Goal: Information Seeking & Learning: Learn about a topic

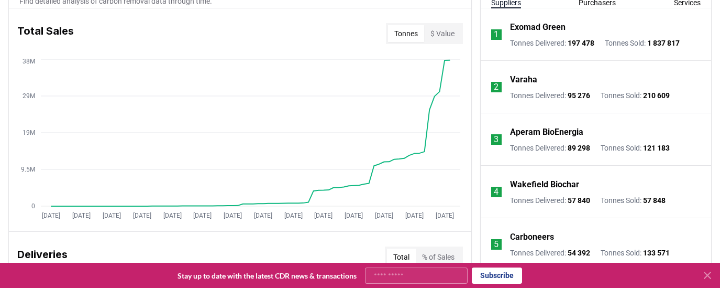
scroll to position [420, 0]
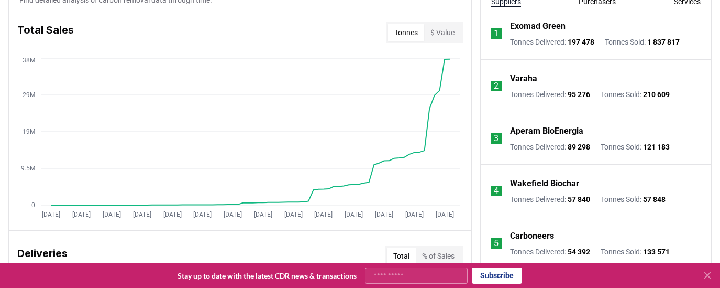
click at [594, 3] on button "Purchasers" at bounding box center [597, 1] width 37 height 10
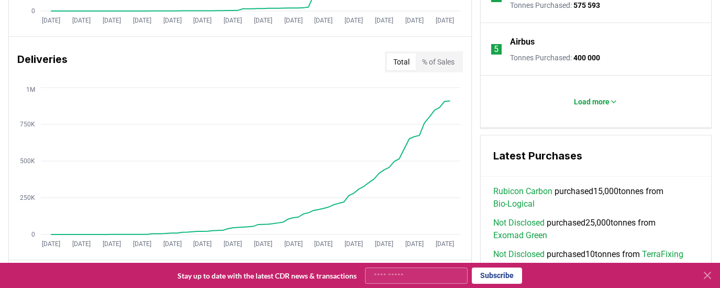
scroll to position [615, 0]
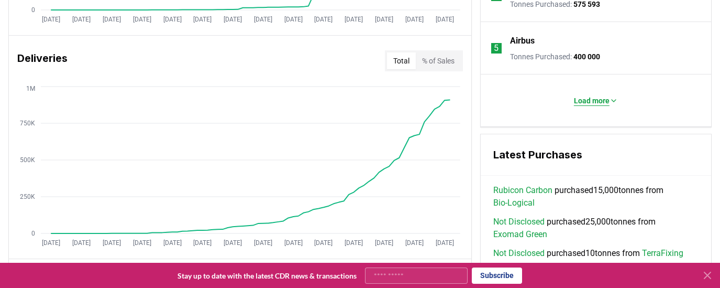
click at [582, 110] on button "Load more" at bounding box center [596, 100] width 61 height 21
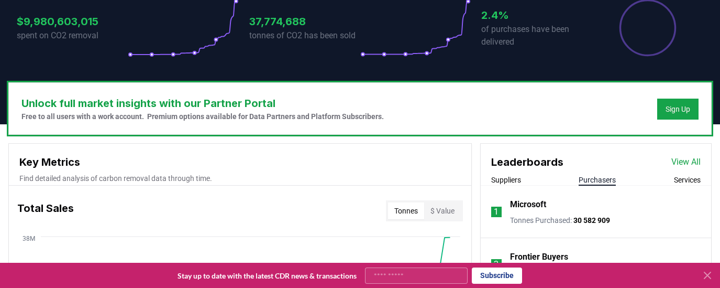
scroll to position [241, 0]
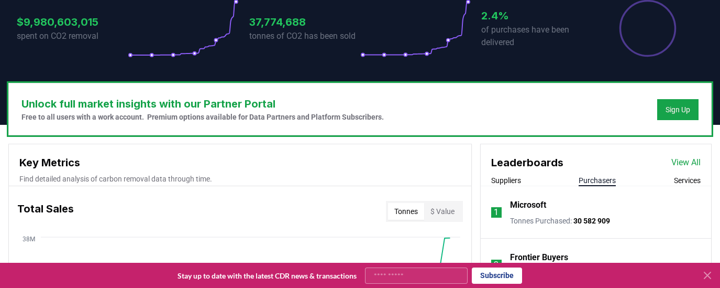
click at [676, 161] on link "View All" at bounding box center [686, 162] width 29 height 13
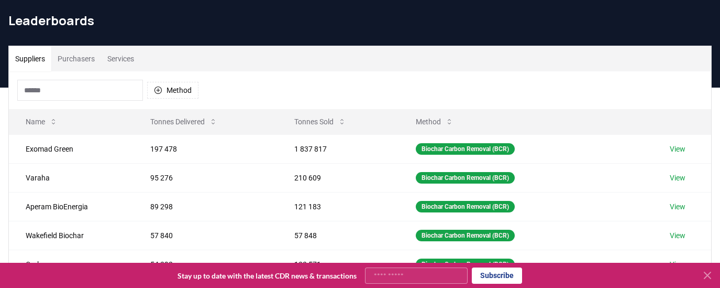
scroll to position [38, 0]
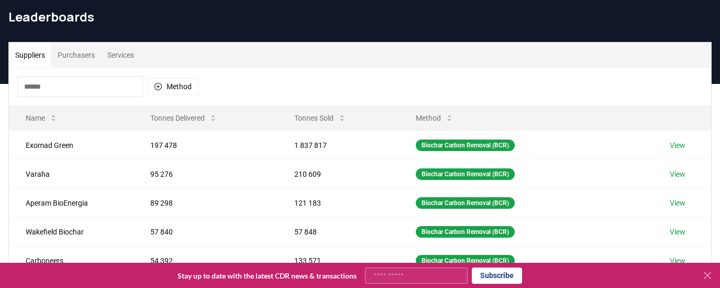
click at [83, 56] on button "Purchasers" at bounding box center [76, 54] width 50 height 25
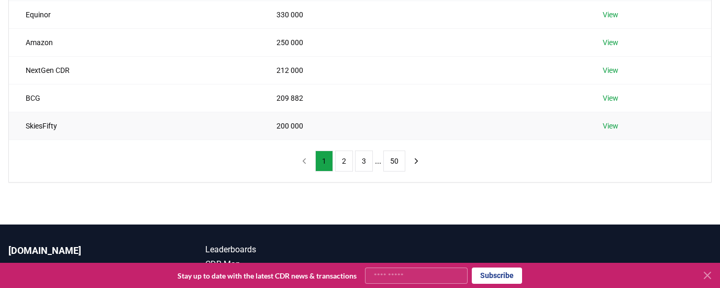
scroll to position [308, 0]
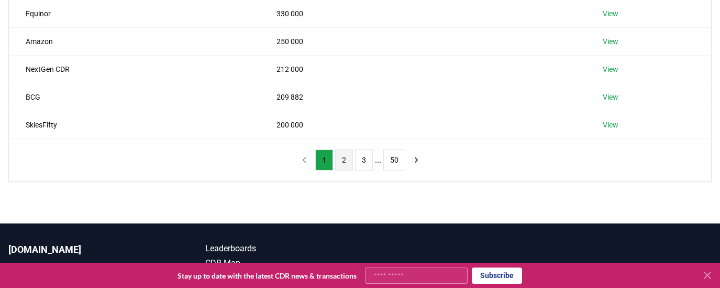
click at [343, 161] on button "2" at bounding box center [344, 159] width 18 height 21
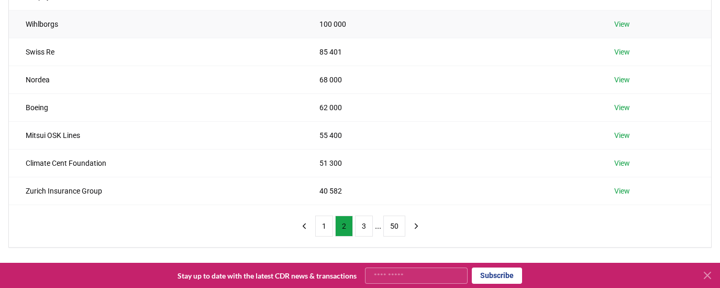
scroll to position [243, 0]
click at [362, 223] on button "3" at bounding box center [364, 224] width 18 height 21
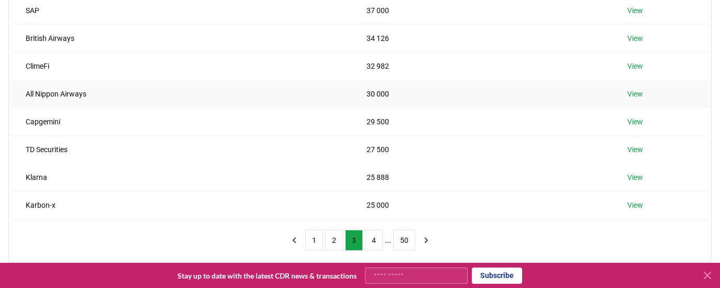
scroll to position [235, 0]
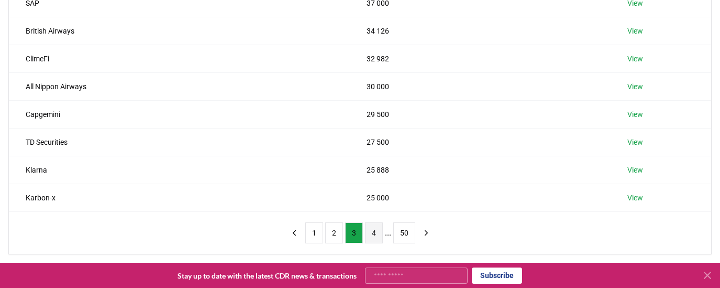
click at [374, 234] on button "4" at bounding box center [374, 232] width 18 height 21
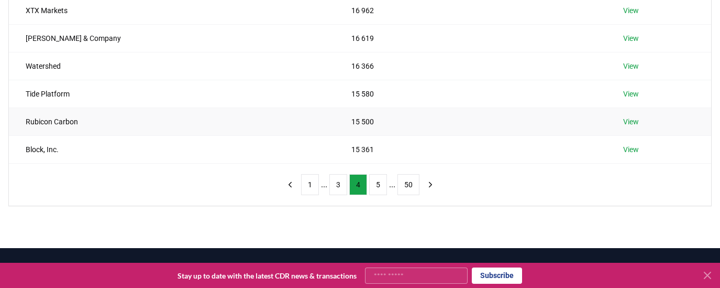
scroll to position [285, 0]
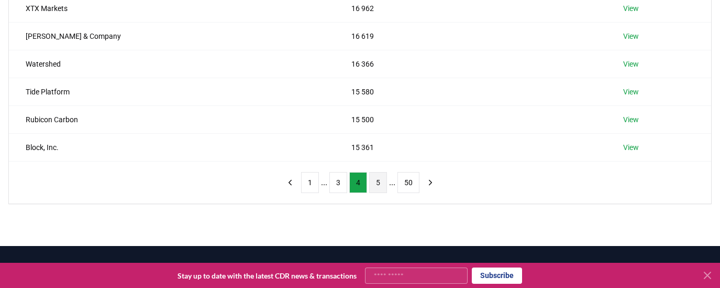
click at [376, 182] on button "5" at bounding box center [378, 182] width 18 height 21
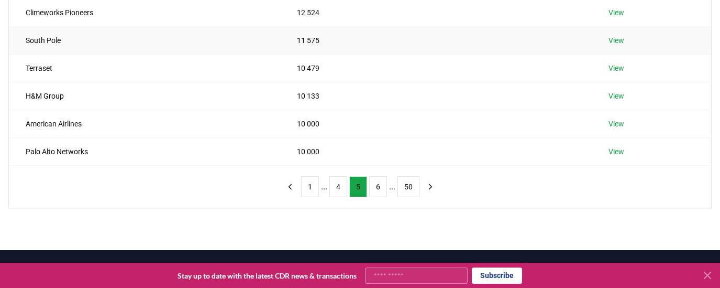
scroll to position [283, 0]
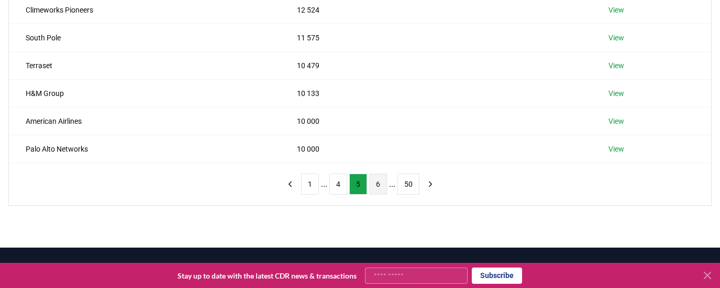
click at [375, 187] on button "6" at bounding box center [378, 183] width 18 height 21
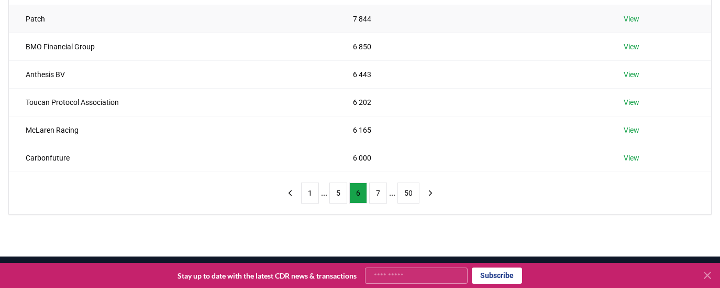
scroll to position [283, 0]
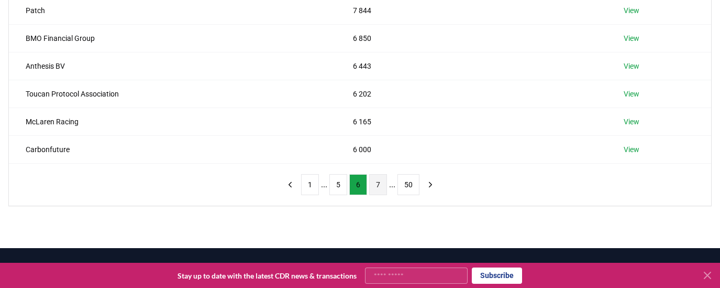
click at [377, 184] on button "7" at bounding box center [378, 184] width 18 height 21
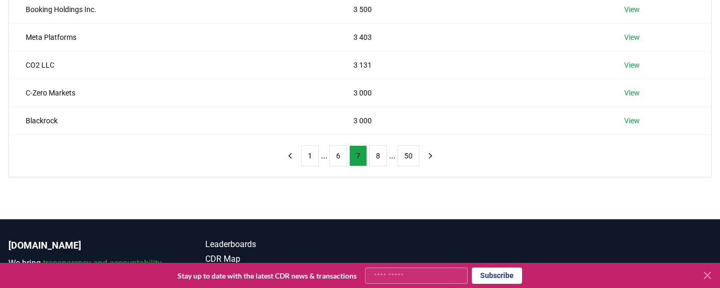
scroll to position [313, 0]
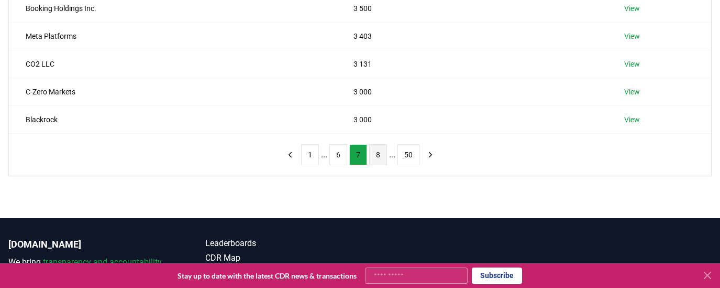
click at [377, 153] on button "8" at bounding box center [378, 154] width 18 height 21
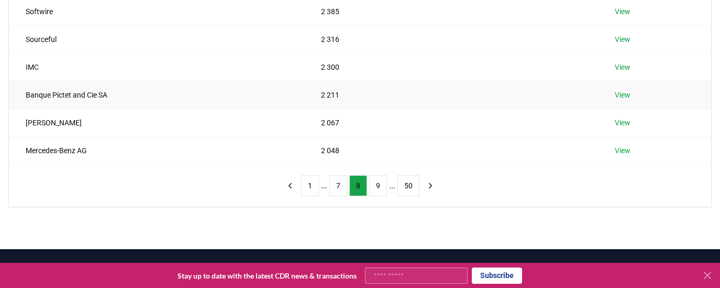
scroll to position [283, 0]
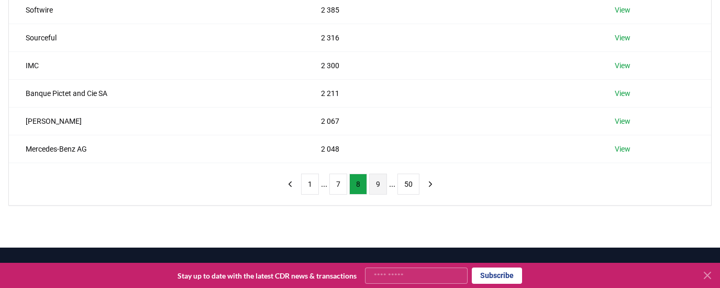
click at [376, 185] on button "9" at bounding box center [378, 183] width 18 height 21
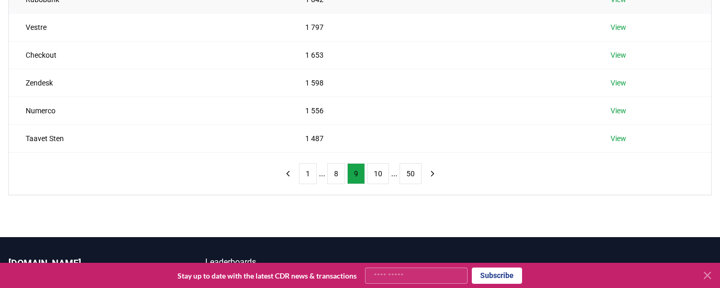
scroll to position [302, 0]
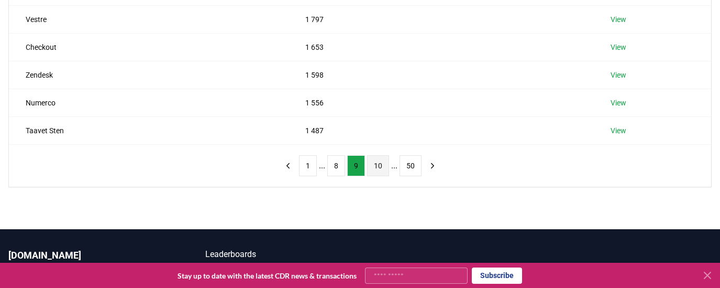
click at [376, 170] on button "10" at bounding box center [378, 165] width 22 height 21
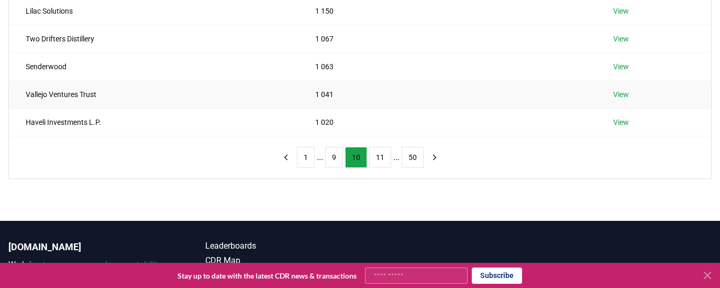
scroll to position [311, 0]
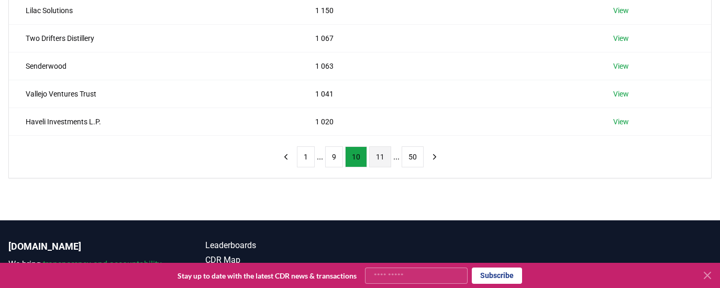
click at [378, 158] on button "11" at bounding box center [380, 156] width 22 height 21
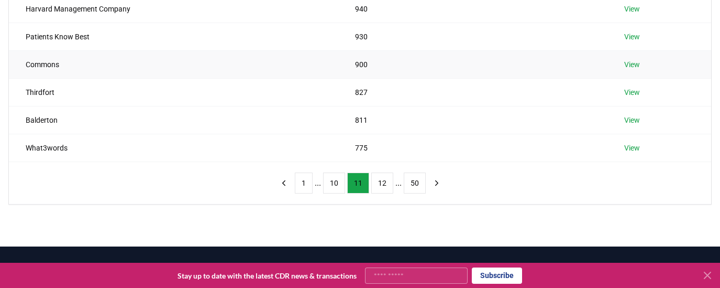
scroll to position [287, 0]
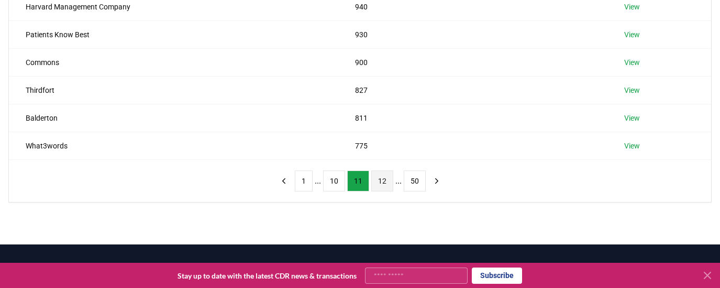
click at [385, 181] on button "12" at bounding box center [382, 180] width 22 height 21
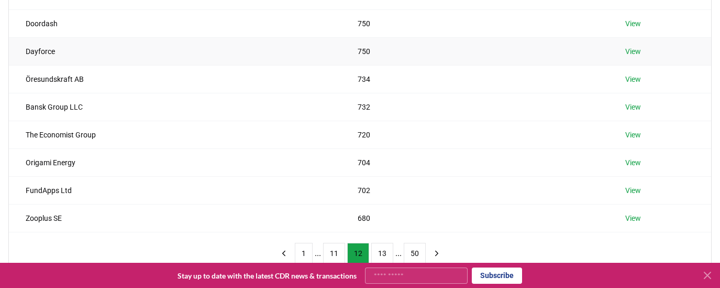
scroll to position [217, 0]
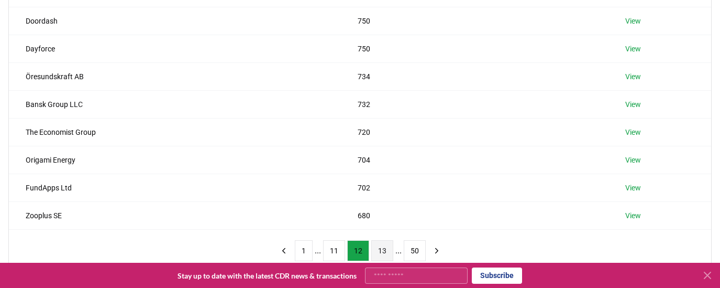
click at [385, 247] on button "13" at bounding box center [382, 250] width 22 height 21
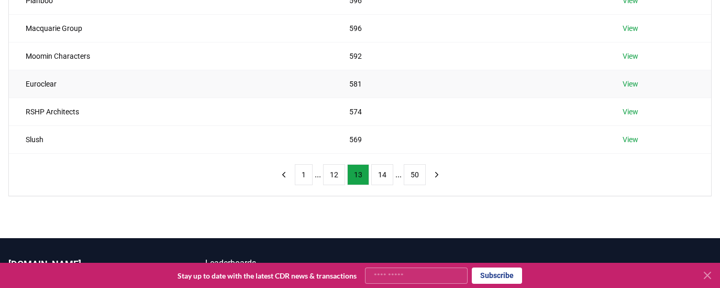
scroll to position [296, 0]
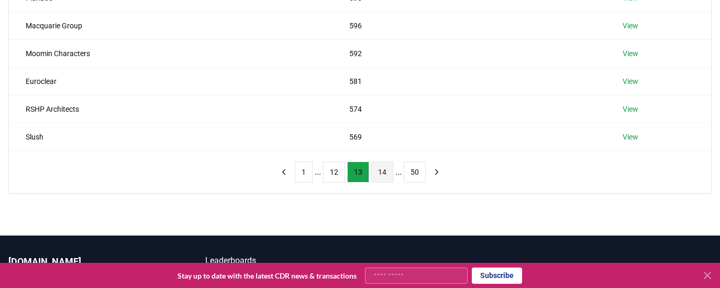
click at [384, 171] on button "14" at bounding box center [382, 171] width 22 height 21
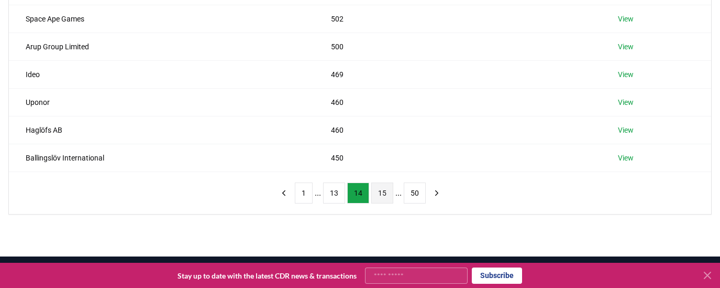
scroll to position [276, 0]
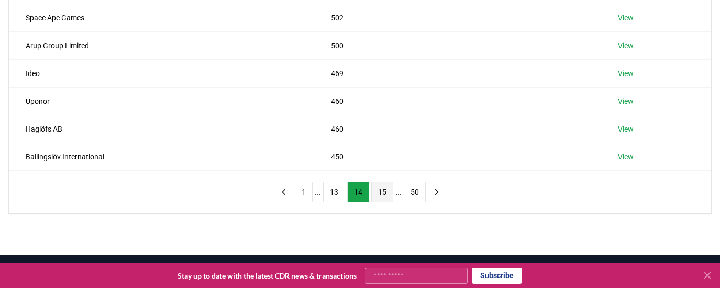
click at [380, 196] on button "15" at bounding box center [382, 191] width 22 height 21
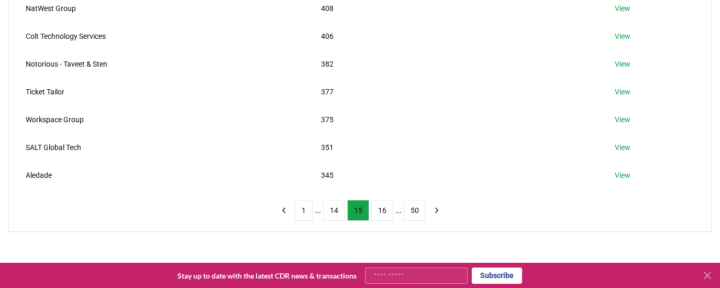
scroll to position [258, 0]
click at [377, 212] on button "16" at bounding box center [382, 209] width 22 height 21
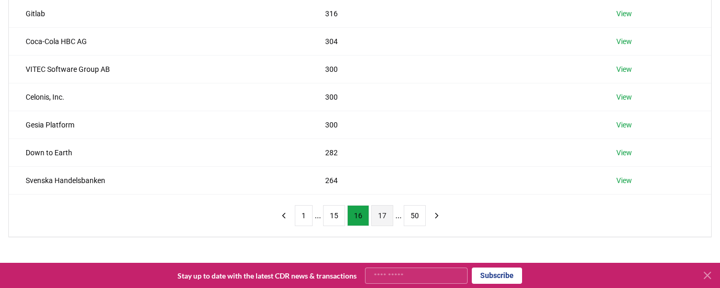
scroll to position [253, 0]
click at [378, 226] on div "1 ... 15 16 17 ... 50" at bounding box center [361, 214] width 192 height 42
click at [378, 217] on button "17" at bounding box center [382, 214] width 22 height 21
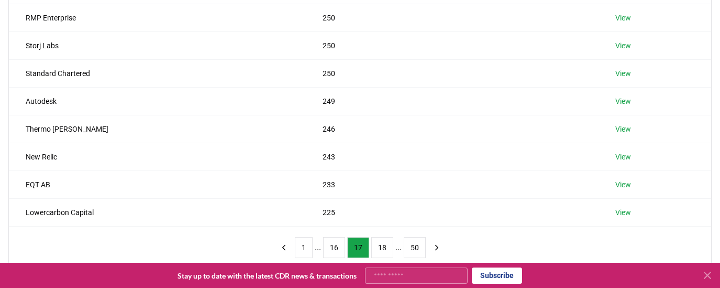
scroll to position [221, 0]
click at [383, 242] on button "18" at bounding box center [382, 246] width 22 height 21
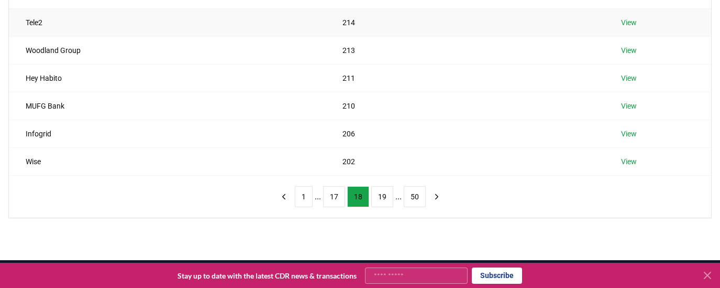
scroll to position [275, 0]
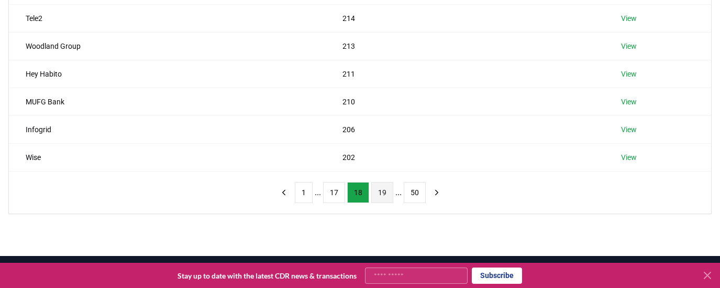
click at [384, 197] on button "19" at bounding box center [382, 192] width 22 height 21
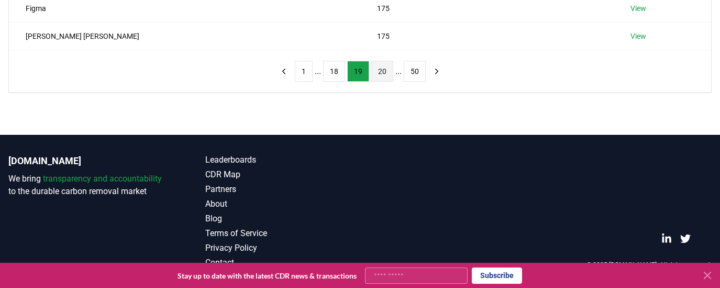
scroll to position [396, 0]
click at [377, 72] on button "20" at bounding box center [382, 71] width 22 height 21
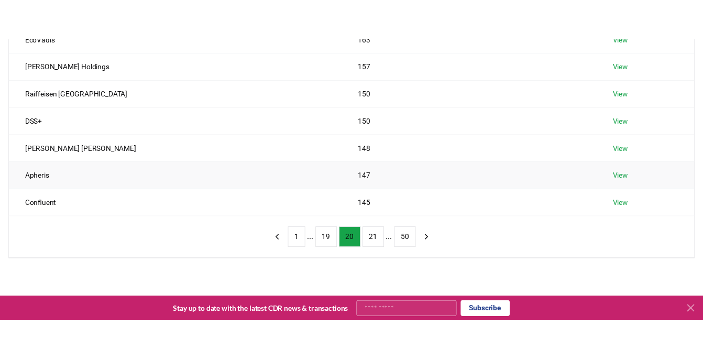
scroll to position [271, 0]
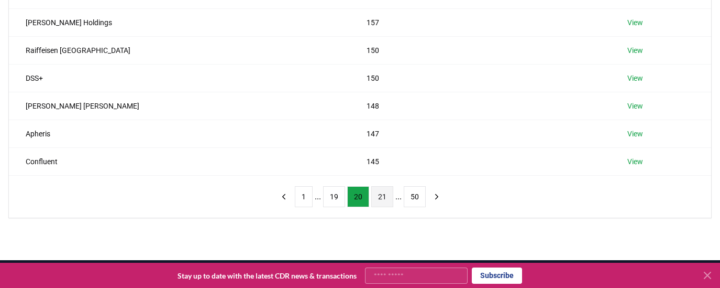
click at [382, 196] on button "21" at bounding box center [382, 196] width 22 height 21
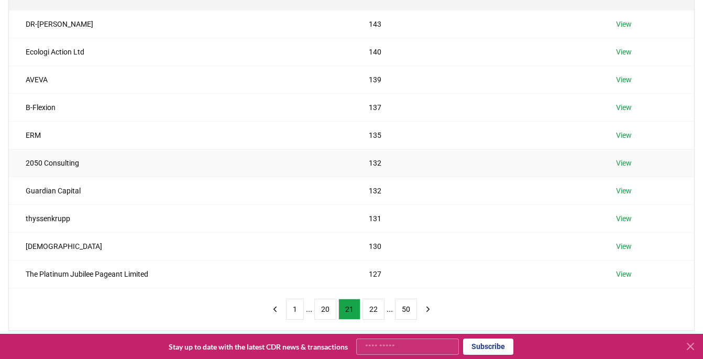
scroll to position [158, 0]
click at [374, 287] on button "22" at bounding box center [374, 309] width 22 height 21
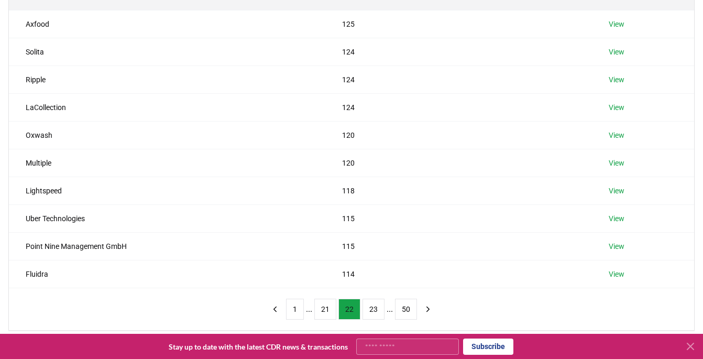
click at [374, 287] on button "23" at bounding box center [374, 309] width 22 height 21
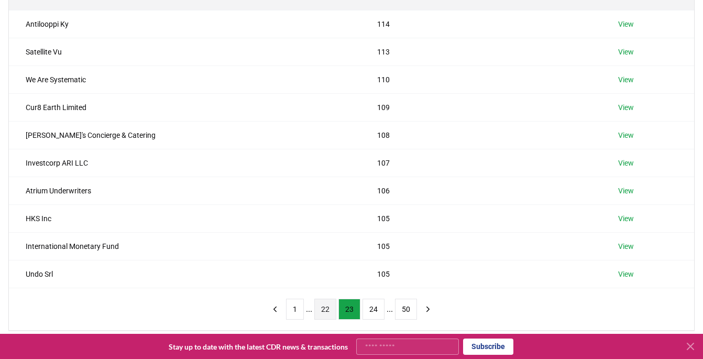
click at [374, 287] on button "24" at bounding box center [374, 309] width 22 height 21
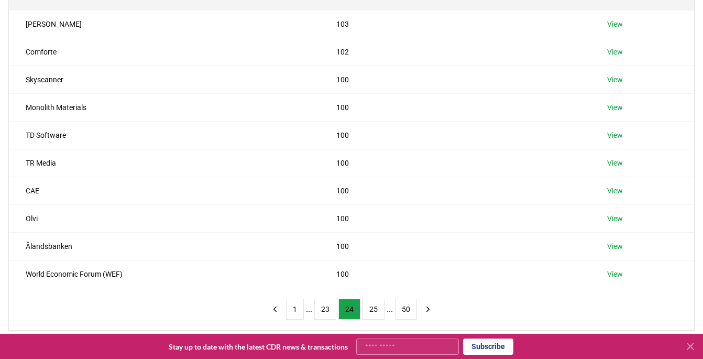
click at [374, 287] on button "25" at bounding box center [374, 309] width 22 height 21
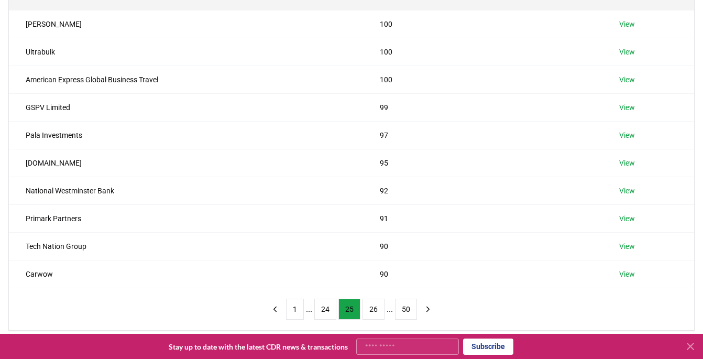
click at [374, 287] on button "26" at bounding box center [374, 309] width 22 height 21
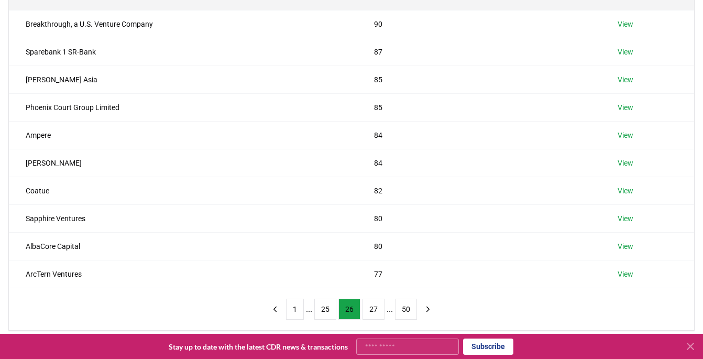
click at [374, 287] on button "27" at bounding box center [374, 309] width 22 height 21
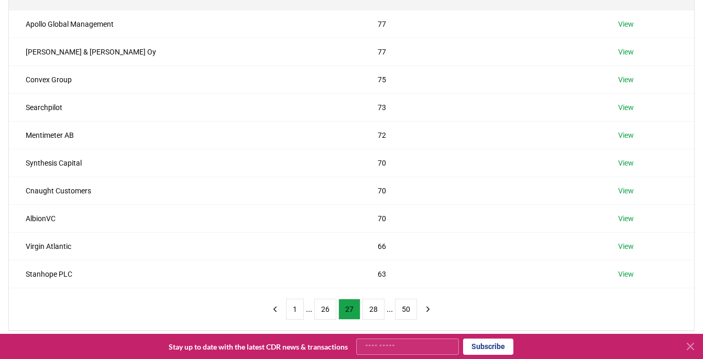
click at [374, 287] on button "28" at bounding box center [374, 309] width 22 height 21
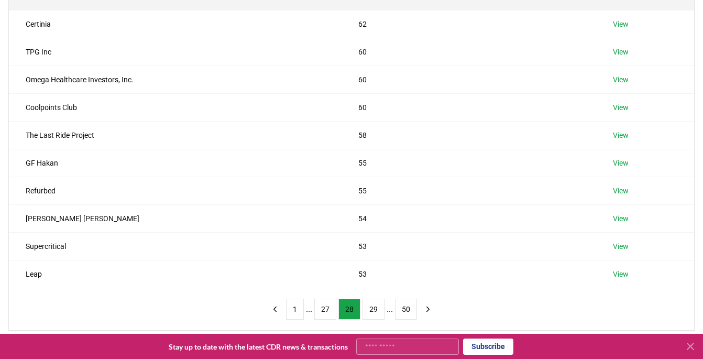
click at [374, 287] on button "29" at bounding box center [374, 309] width 22 height 21
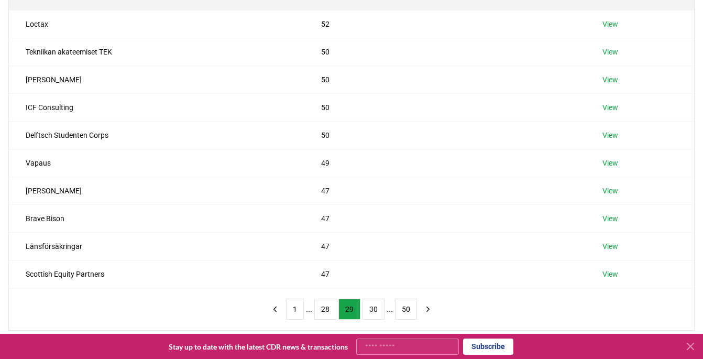
click at [374, 287] on button "30" at bounding box center [374, 309] width 22 height 21
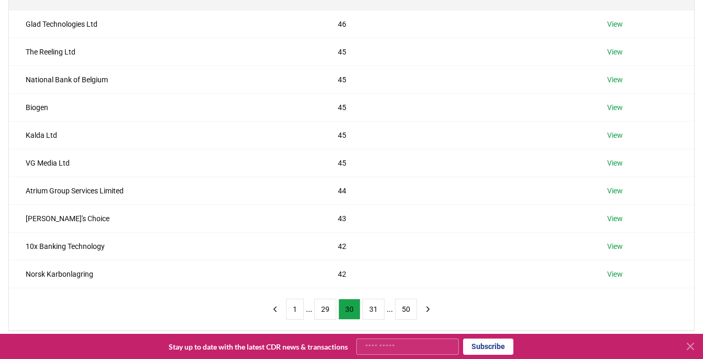
click at [374, 287] on button "31" at bounding box center [374, 309] width 22 height 21
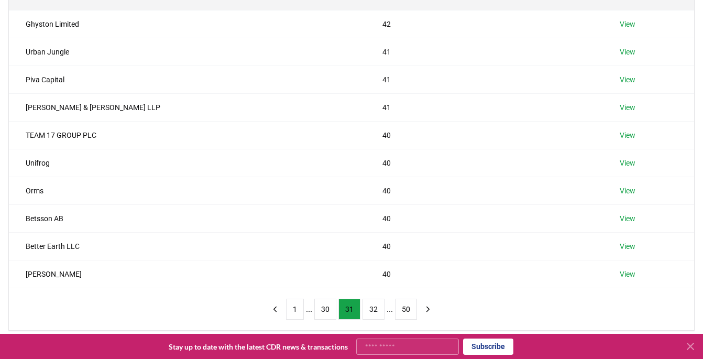
click at [374, 287] on button "32" at bounding box center [374, 309] width 22 height 21
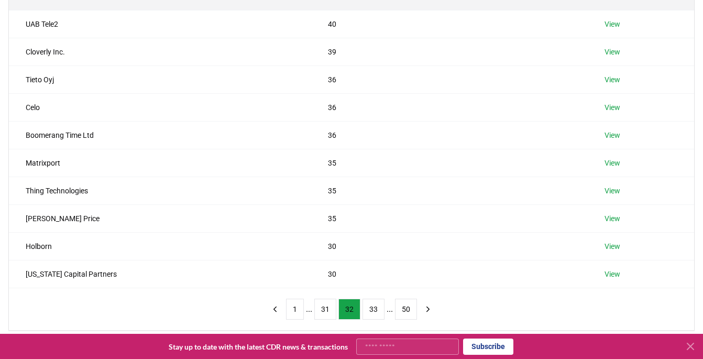
click at [374, 287] on button "33" at bounding box center [374, 309] width 22 height 21
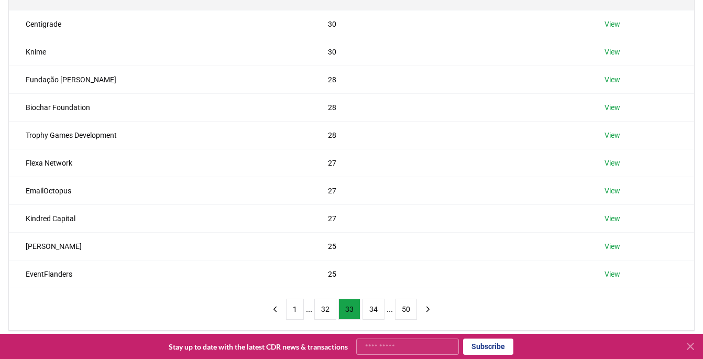
click at [374, 287] on button "34" at bounding box center [374, 309] width 22 height 21
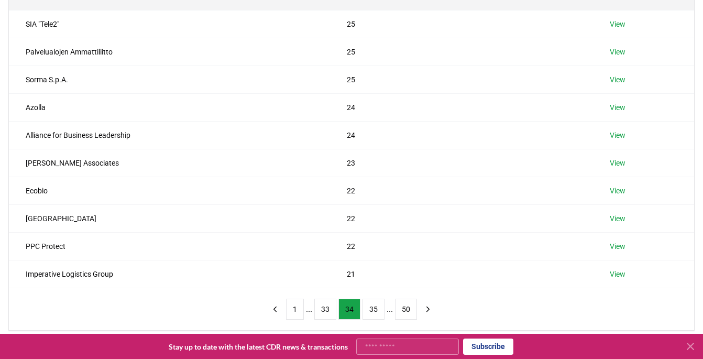
click at [374, 287] on button "35" at bounding box center [374, 309] width 22 height 21
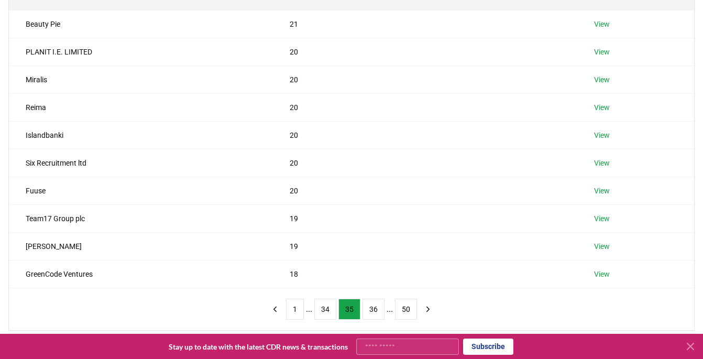
click at [374, 287] on button "36" at bounding box center [374, 309] width 22 height 21
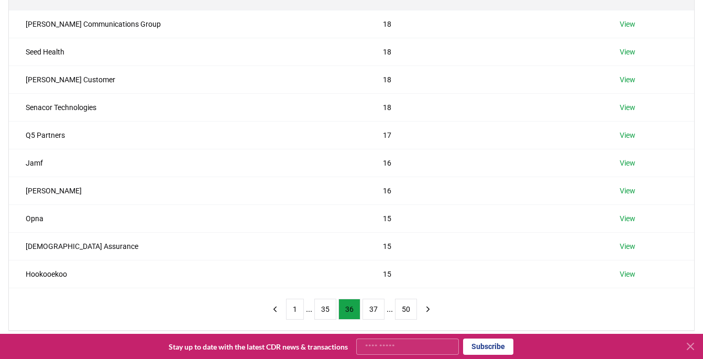
click at [374, 287] on button "37" at bounding box center [374, 309] width 22 height 21
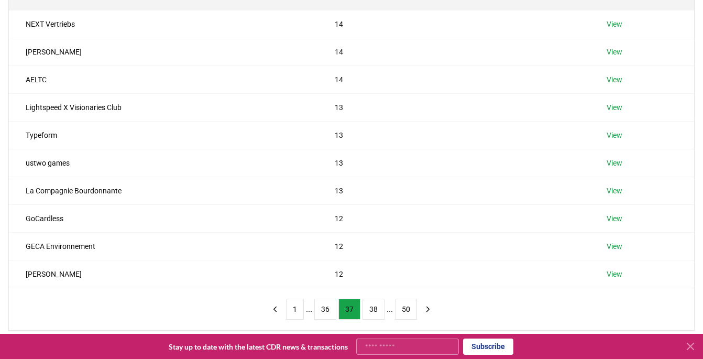
click at [374, 287] on button "38" at bounding box center [374, 309] width 22 height 21
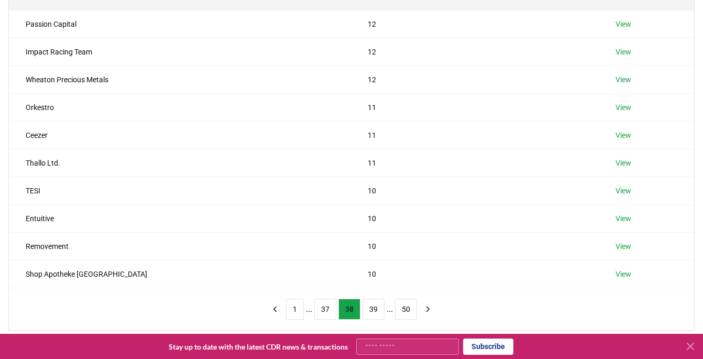
click at [374, 287] on button "39" at bounding box center [374, 309] width 22 height 21
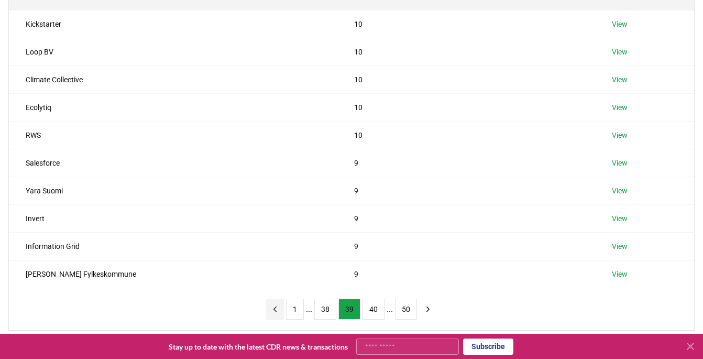
click at [274, 287] on icon "previous page" at bounding box center [275, 309] width 3 height 5
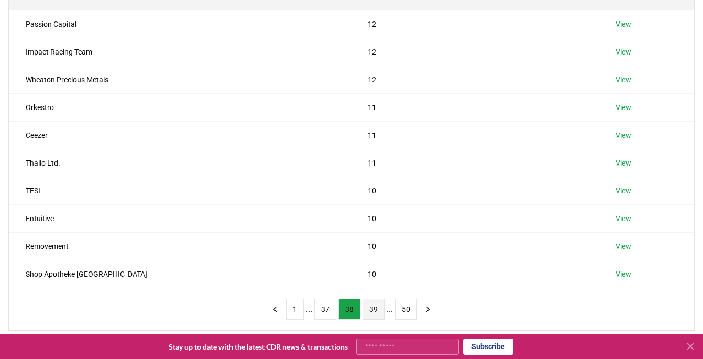
click at [375, 287] on button "39" at bounding box center [374, 309] width 22 height 21
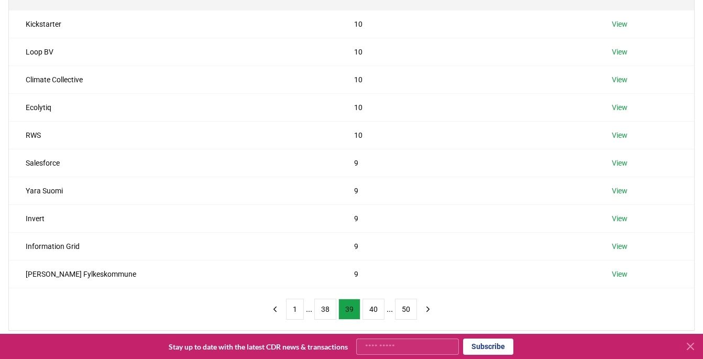
click at [375, 287] on button "40" at bounding box center [374, 309] width 22 height 21
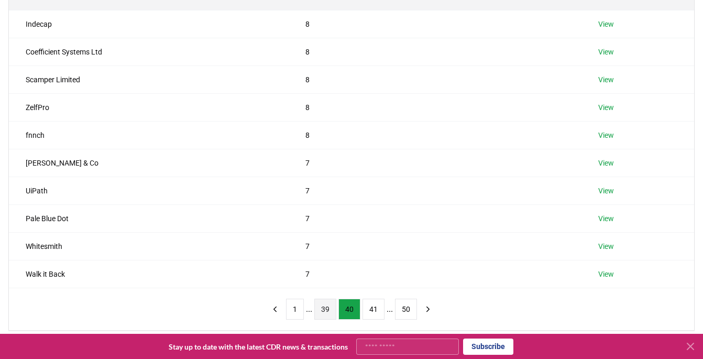
click at [375, 287] on button "41" at bounding box center [374, 309] width 22 height 21
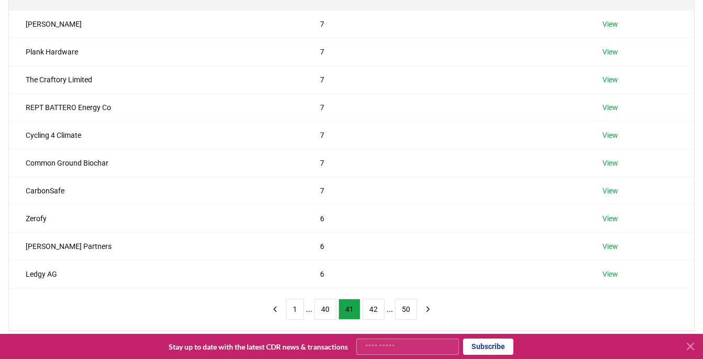
click at [375, 287] on button "42" at bounding box center [374, 309] width 22 height 21
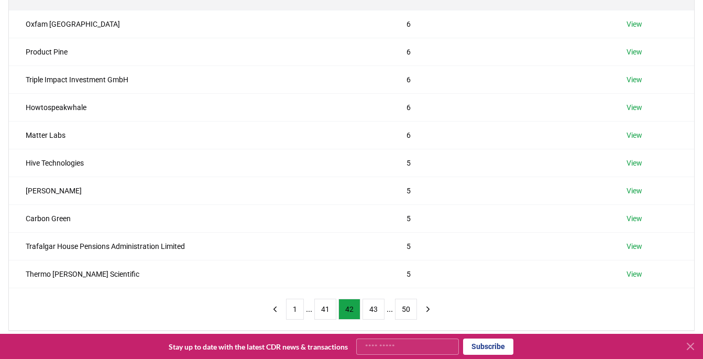
click at [375, 287] on button "43" at bounding box center [374, 309] width 22 height 21
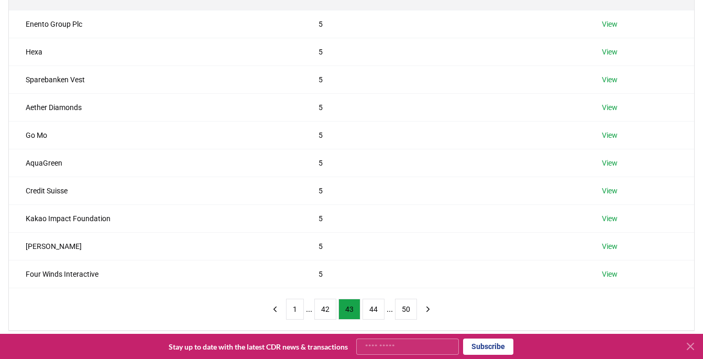
click at [375, 287] on button "44" at bounding box center [374, 309] width 22 height 21
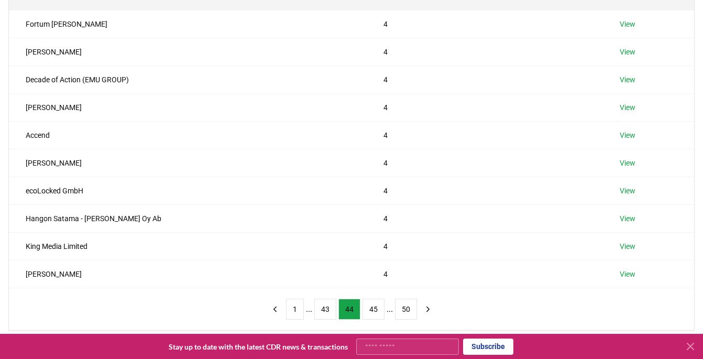
click at [375, 287] on button "45" at bounding box center [374, 309] width 22 height 21
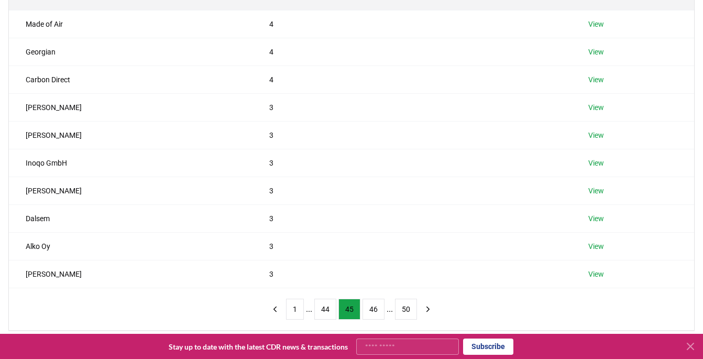
click at [375, 287] on button "46" at bounding box center [374, 309] width 22 height 21
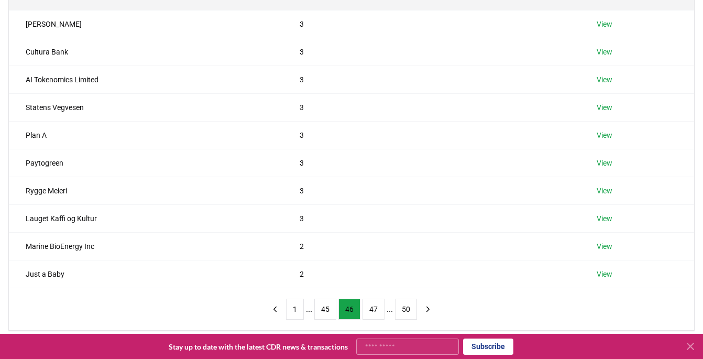
click at [375, 287] on button "47" at bounding box center [374, 309] width 22 height 21
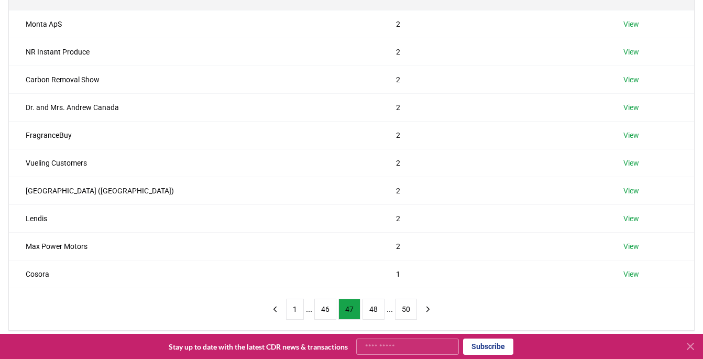
click at [375, 287] on button "48" at bounding box center [374, 309] width 22 height 21
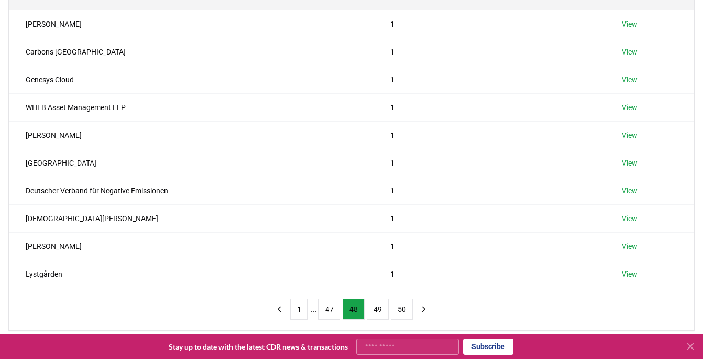
click at [375, 287] on button "49" at bounding box center [378, 309] width 22 height 21
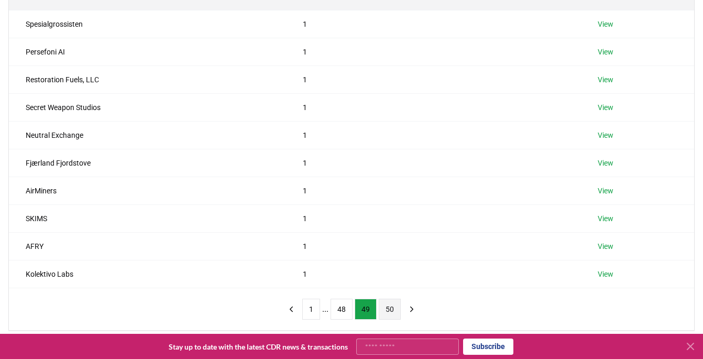
click at [387, 287] on button "50" at bounding box center [390, 309] width 22 height 21
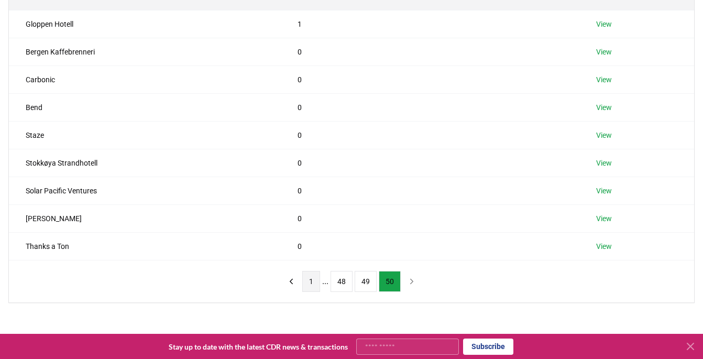
click at [309, 283] on button "1" at bounding box center [311, 281] width 18 height 21
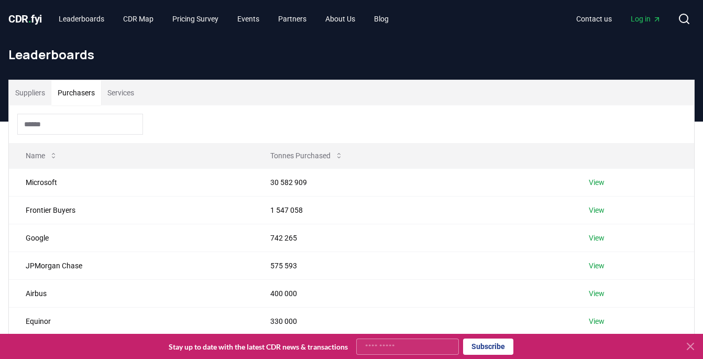
scroll to position [0, 0]
